Goal: Navigation & Orientation: Find specific page/section

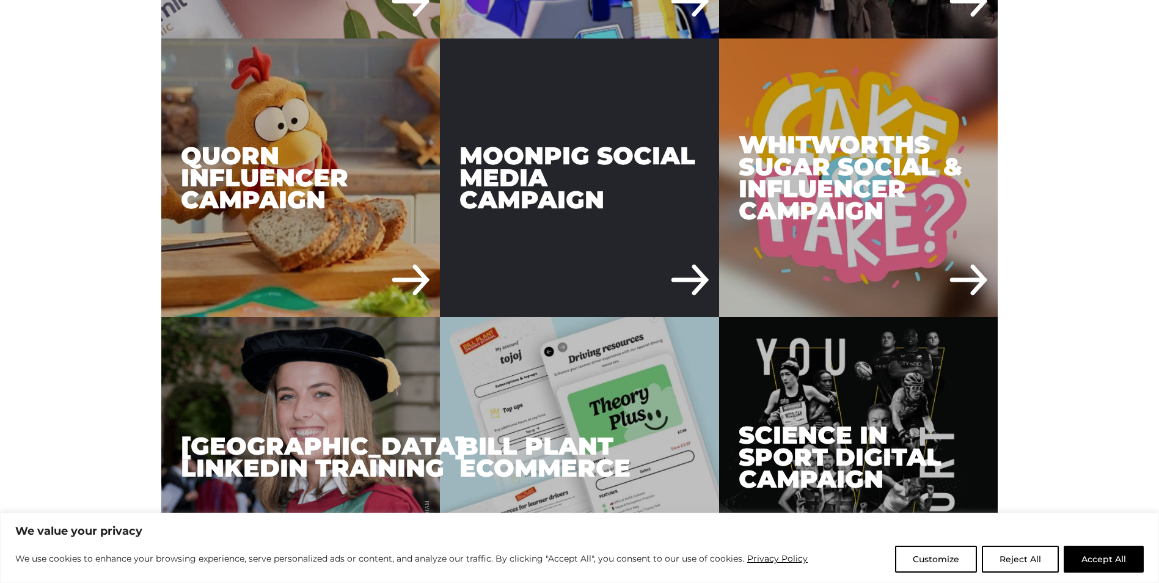
scroll to position [2016, 0]
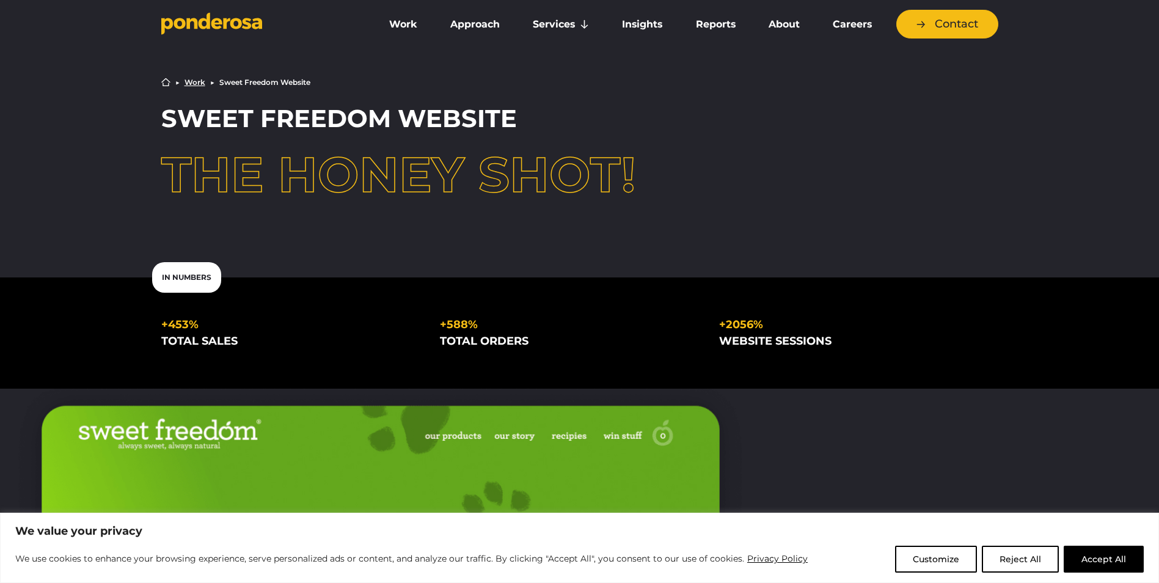
click at [238, 23] on icon "Go to homepage" at bounding box center [236, 23] width 12 height 11
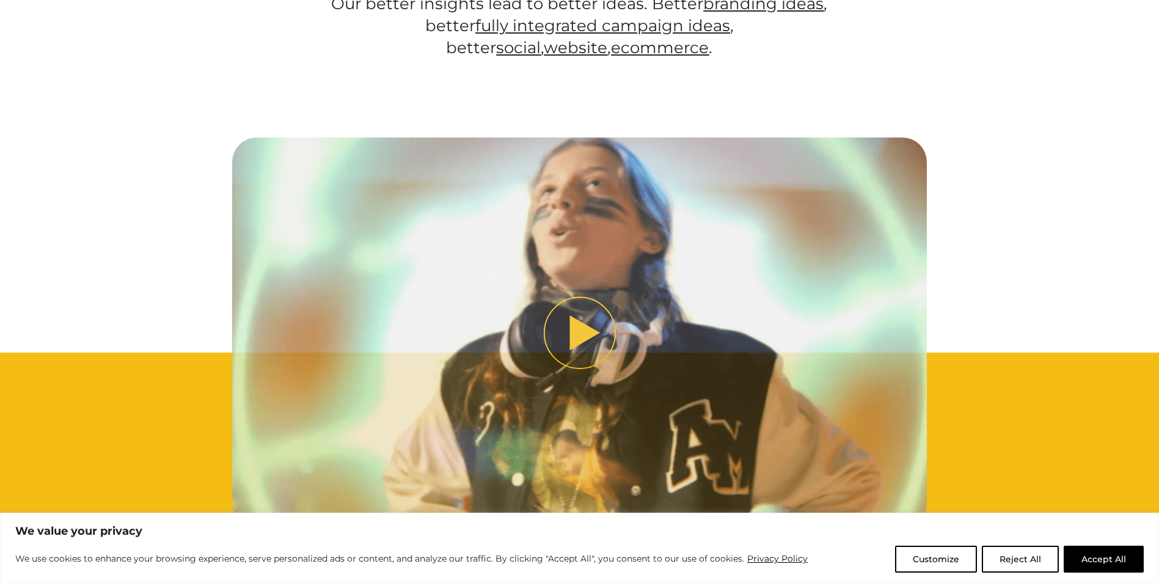
scroll to position [672, 0]
